Goal: Transaction & Acquisition: Book appointment/travel/reservation

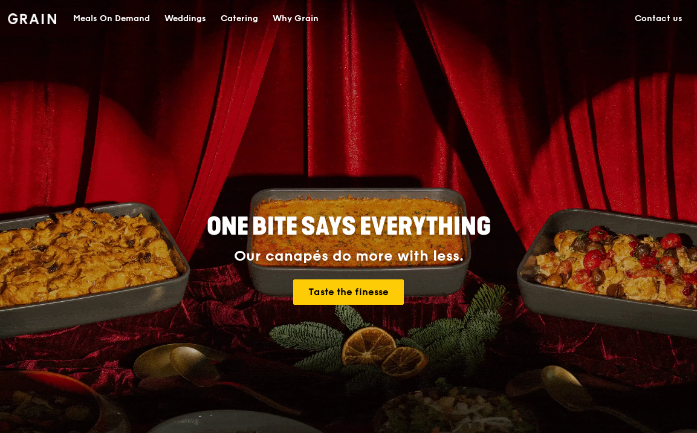
click at [223, 19] on div "Catering" at bounding box center [239, 19] width 37 height 36
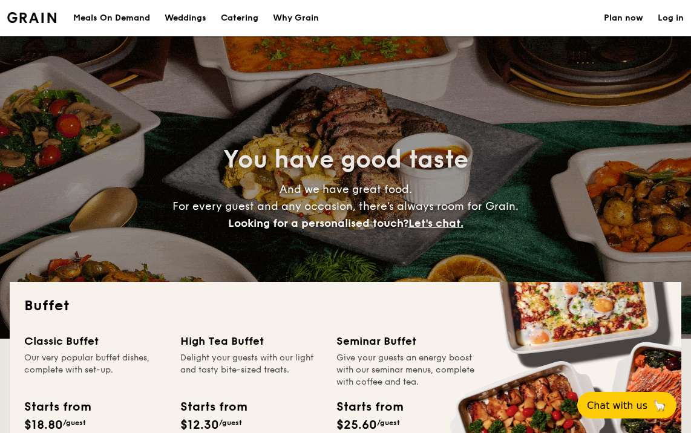
select select
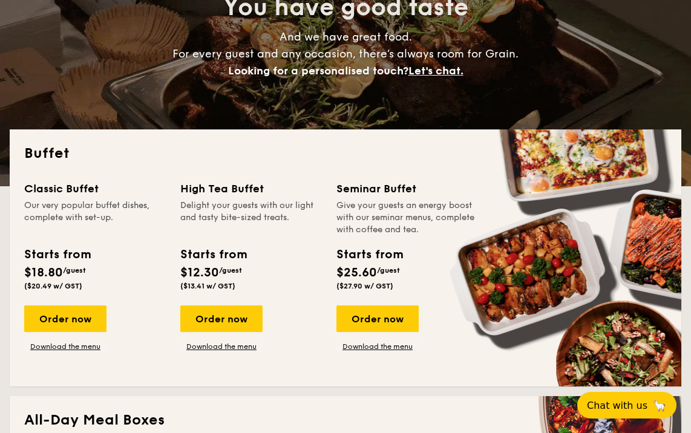
scroll to position [179, 0]
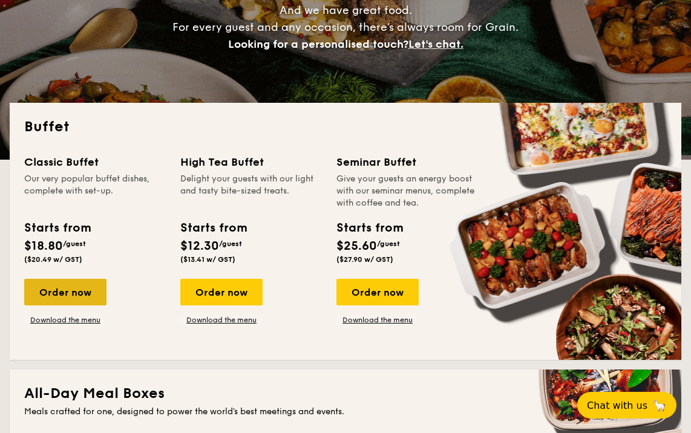
click at [79, 288] on div "Order now" at bounding box center [65, 292] width 82 height 27
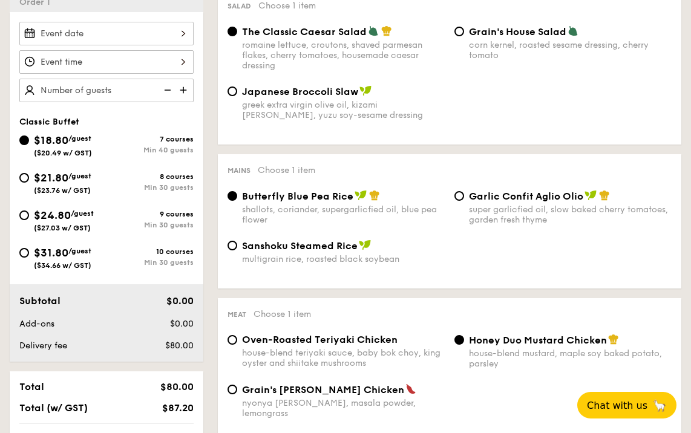
scroll to position [341, 0]
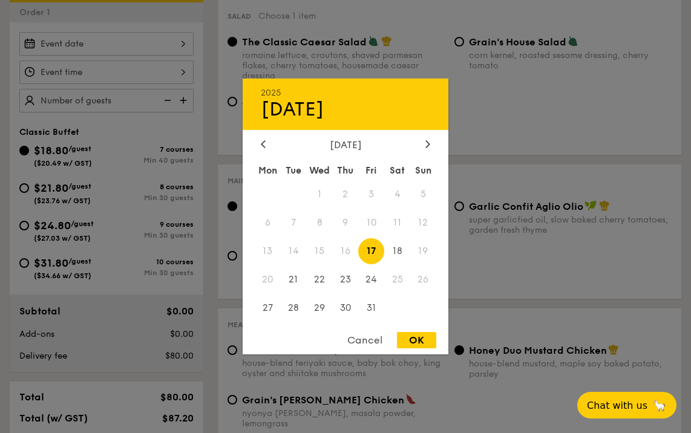
click at [119, 40] on div "2025 Oct 17 October 2025 Mon Tue Wed Thu Fri Sat Sun 1 2 3 4 5 6 7 8 9 10 11 12…" at bounding box center [106, 44] width 174 height 24
click at [423, 143] on div at bounding box center [427, 144] width 11 height 11
click at [422, 252] on span "16" at bounding box center [423, 251] width 26 height 26
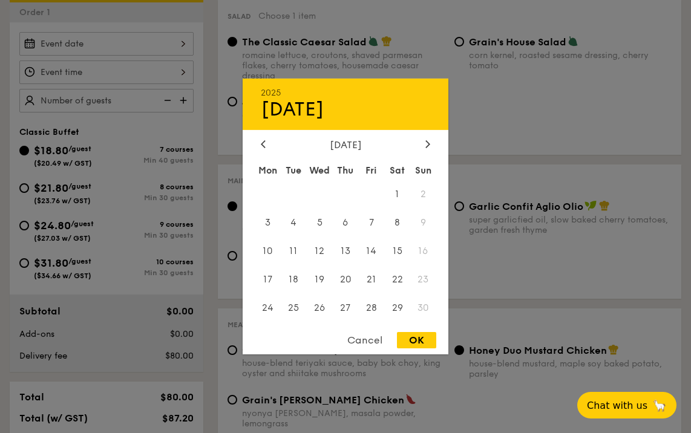
click at [434, 140] on div "November 2025" at bounding box center [345, 144] width 206 height 11
click at [429, 143] on icon at bounding box center [428, 143] width 4 height 7
click at [259, 142] on div at bounding box center [263, 144] width 11 height 11
